Goal: Navigation & Orientation: Find specific page/section

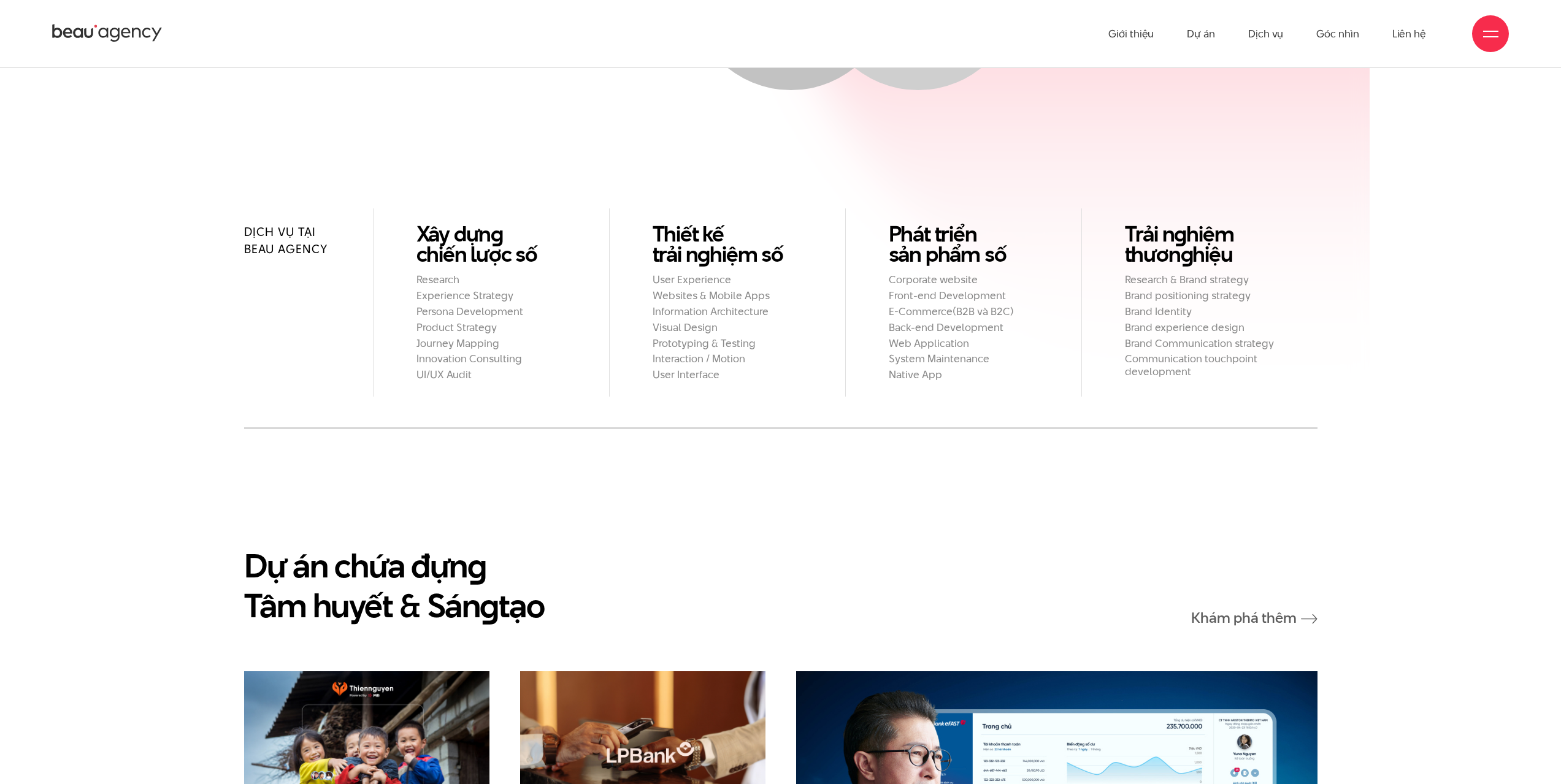
scroll to position [1471, 0]
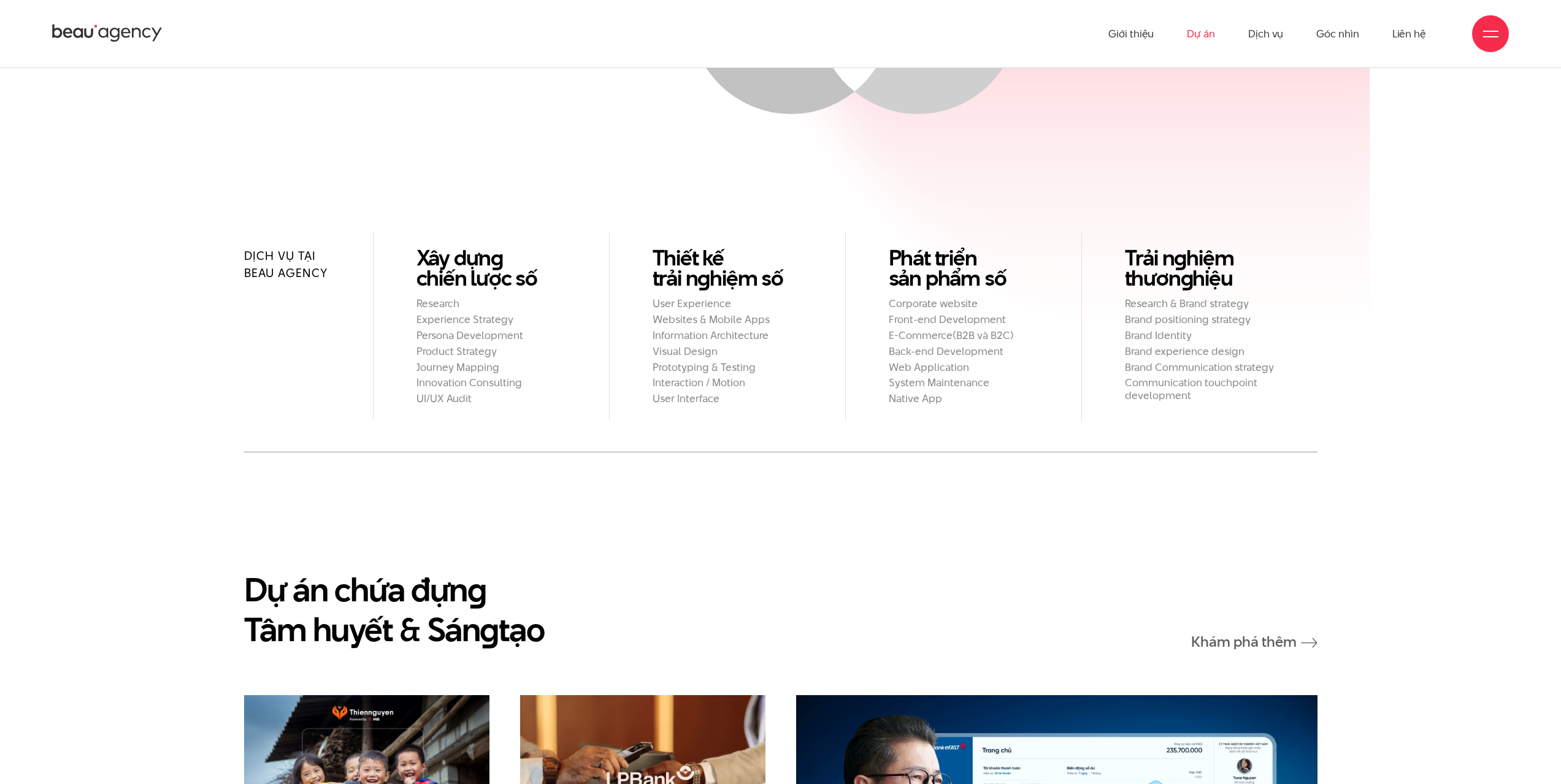
click at [1207, 32] on link "Dự án" at bounding box center [1200, 33] width 29 height 67
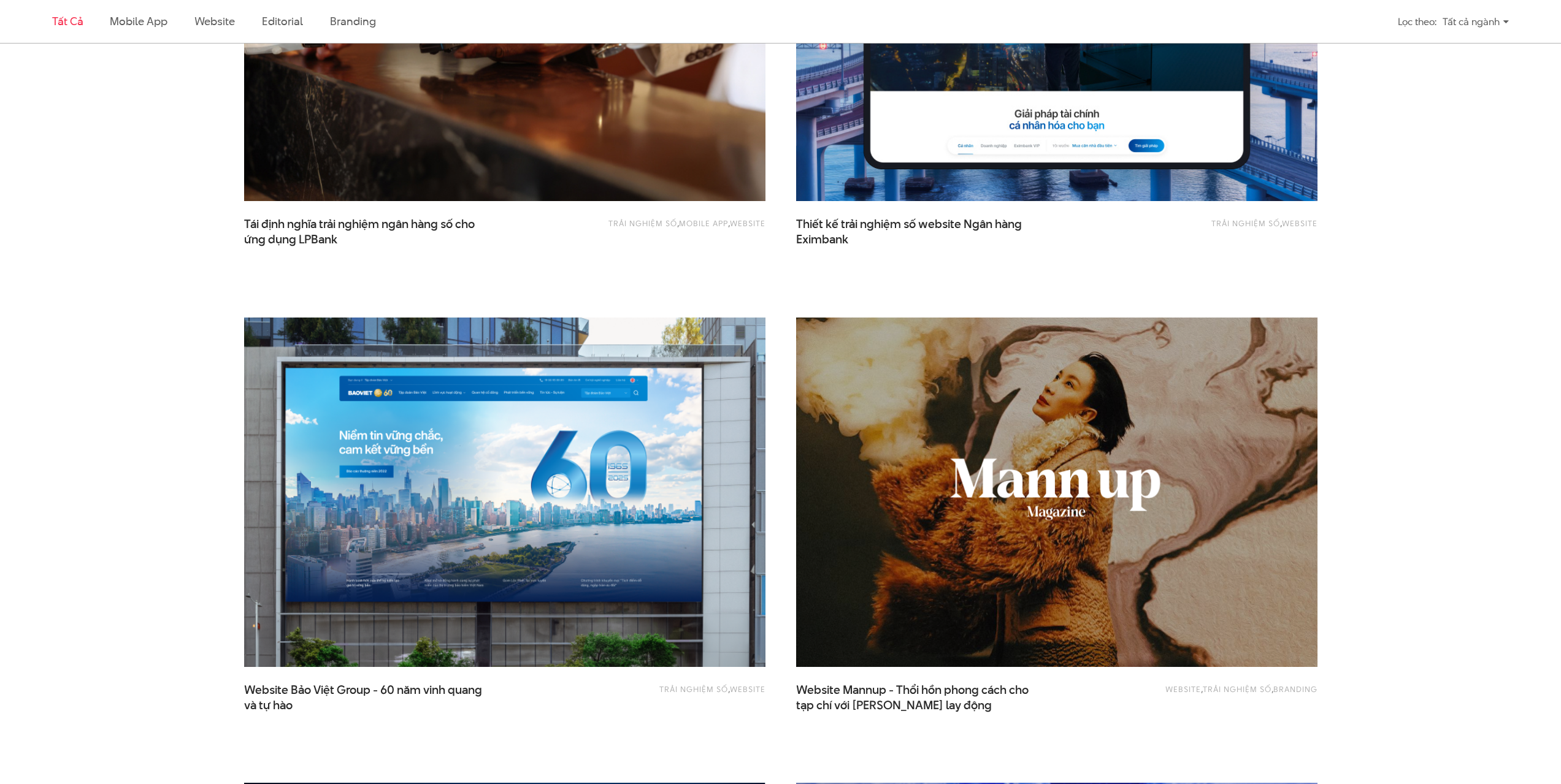
scroll to position [1103, 0]
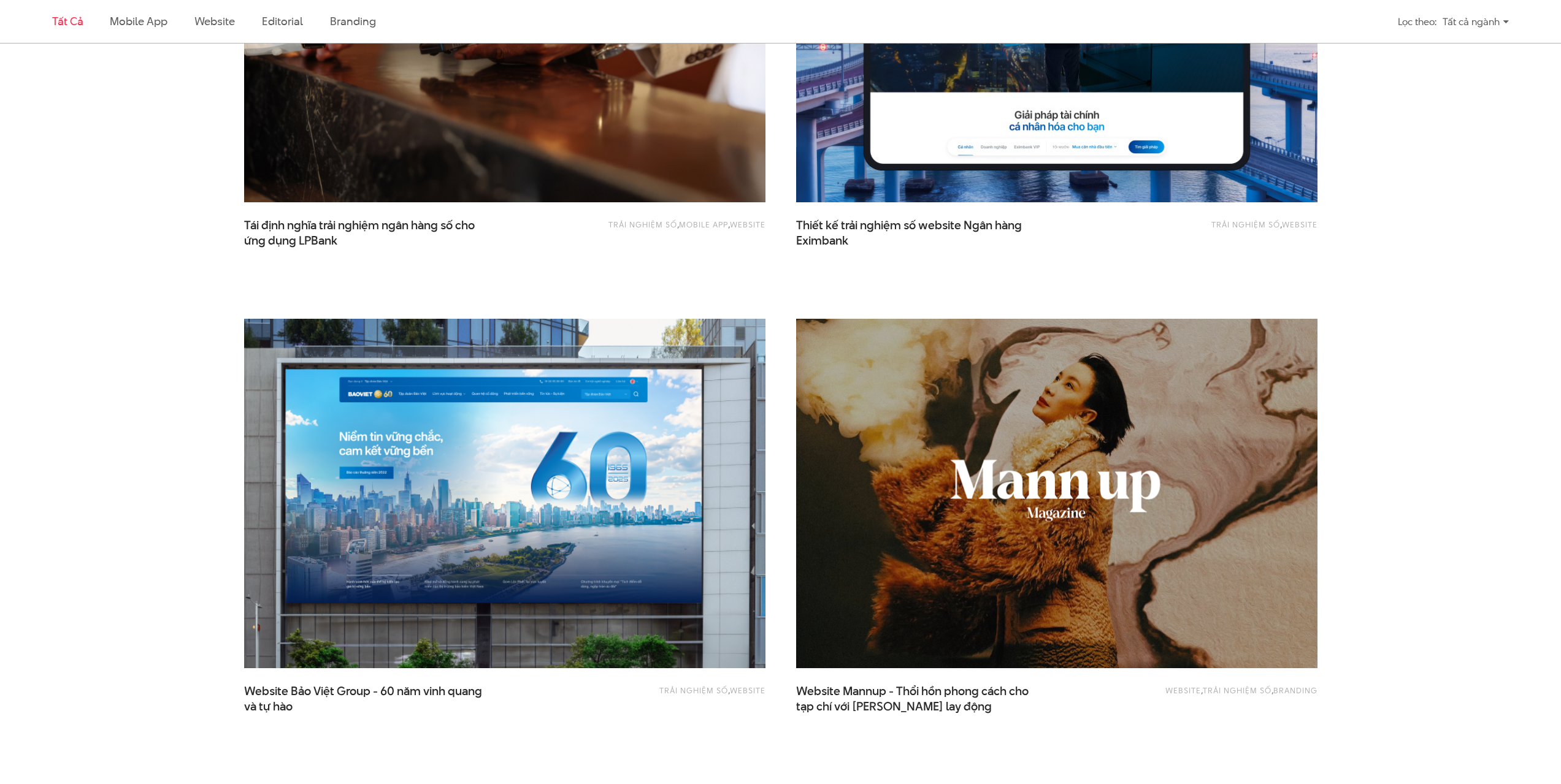
click at [641, 433] on img at bounding box center [505, 493] width 574 height 384
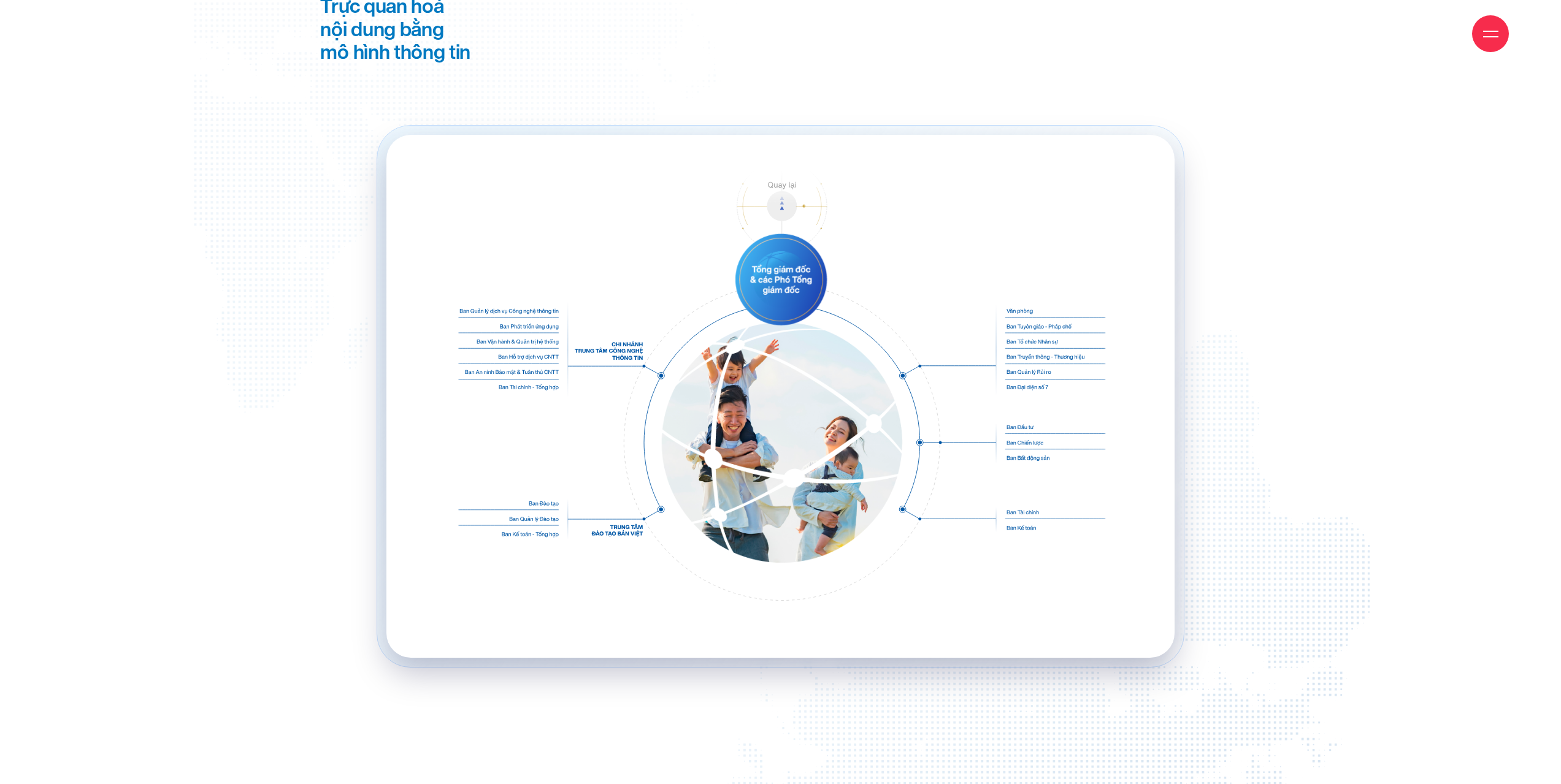
scroll to position [14833, 0]
